Goal: Transaction & Acquisition: Purchase product/service

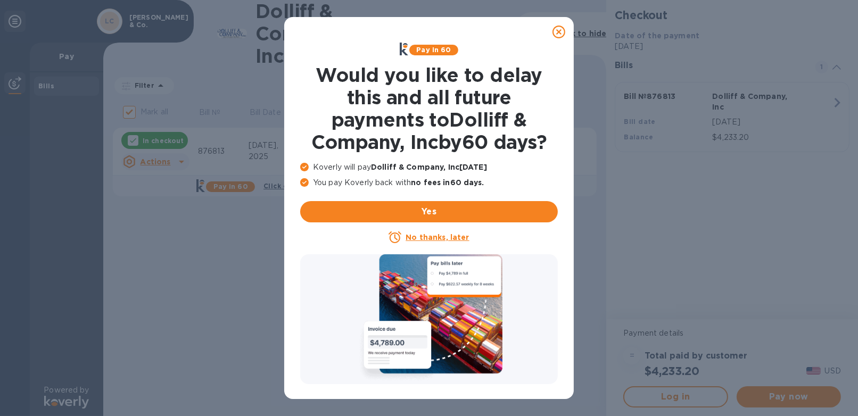
click at [563, 31] on icon at bounding box center [559, 32] width 13 height 13
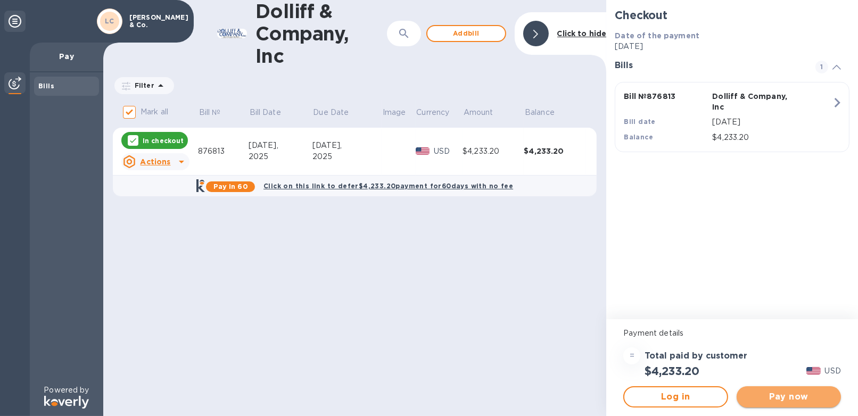
click at [783, 392] on span "Pay now" at bounding box center [788, 397] width 87 height 13
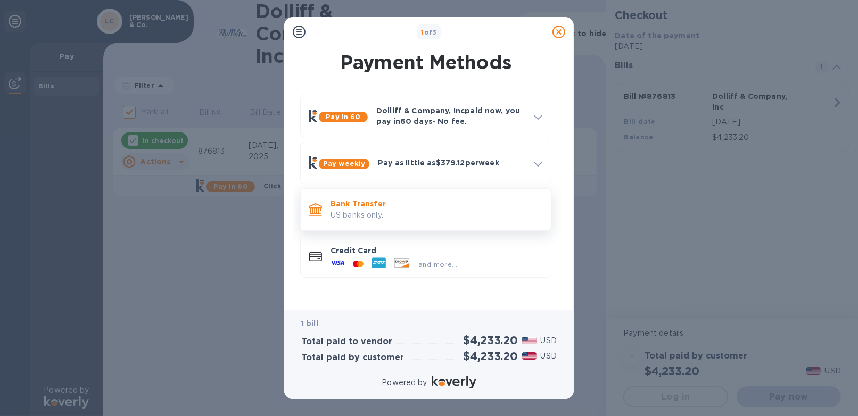
click at [382, 205] on p "Bank Transfer" at bounding box center [437, 204] width 212 height 11
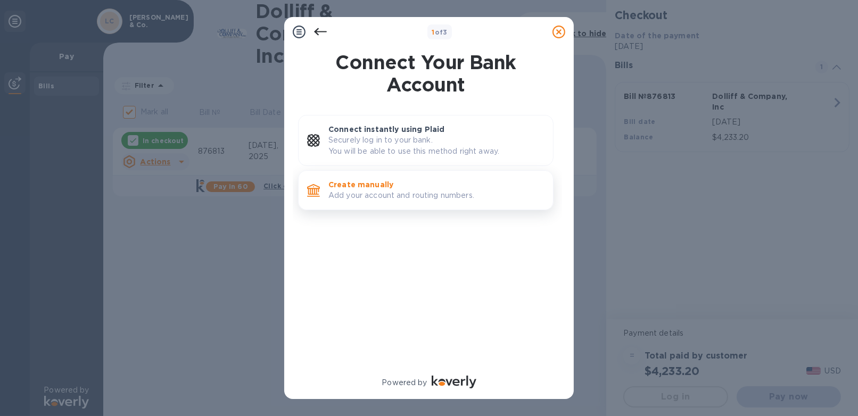
click at [379, 192] on p "Add your account and routing numbers." at bounding box center [436, 195] width 216 height 11
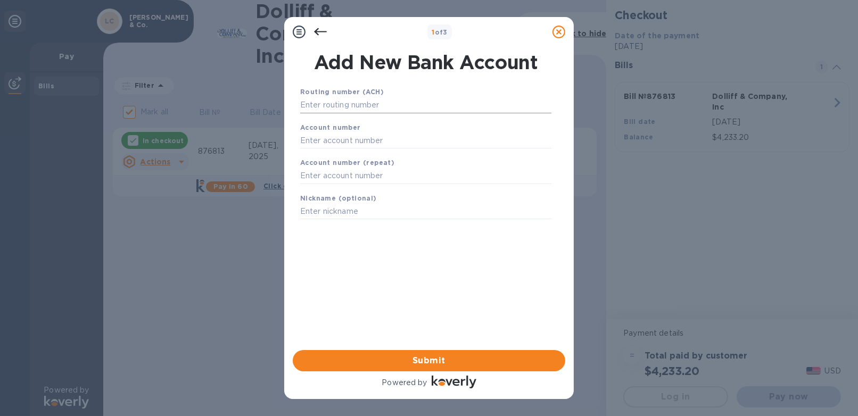
click at [356, 108] on input "text" at bounding box center [425, 105] width 251 height 16
type input "211772936"
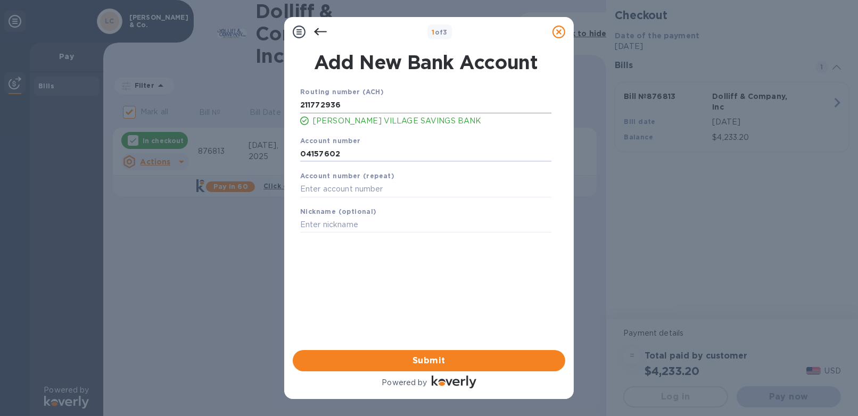
type input "04157602"
type input "Minus33"
click at [400, 351] on button "Submit" at bounding box center [429, 360] width 273 height 21
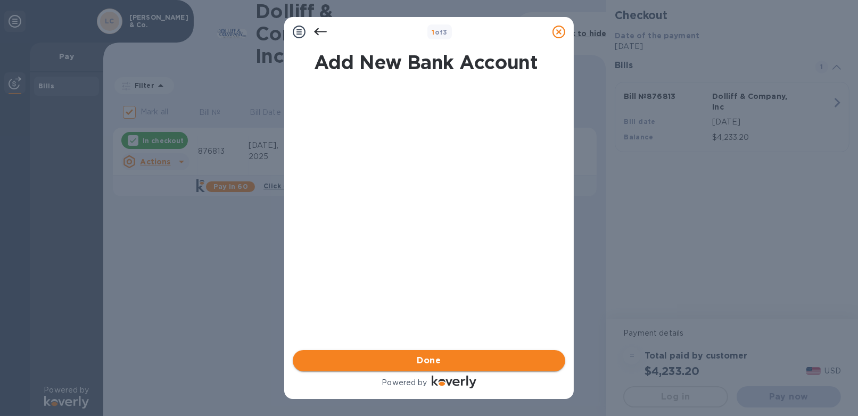
click at [424, 361] on span "Done" at bounding box center [429, 361] width 24 height 13
